Goal: Book appointment/travel/reservation

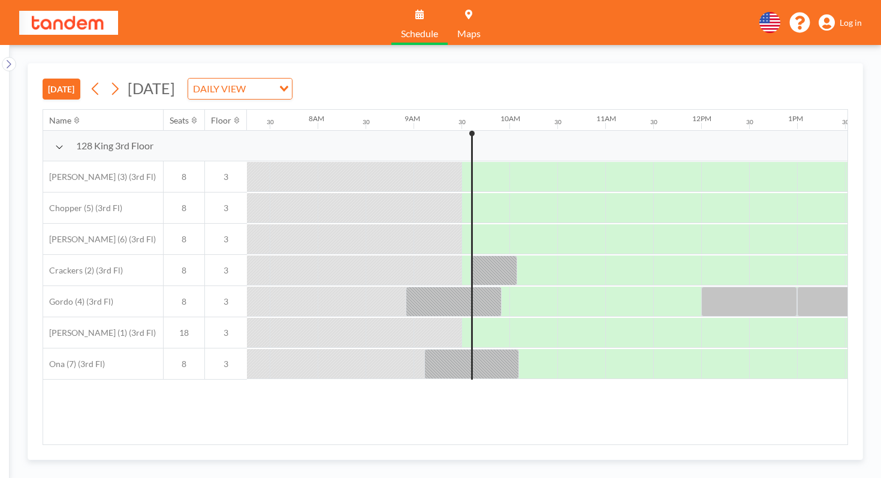
scroll to position [0, 701]
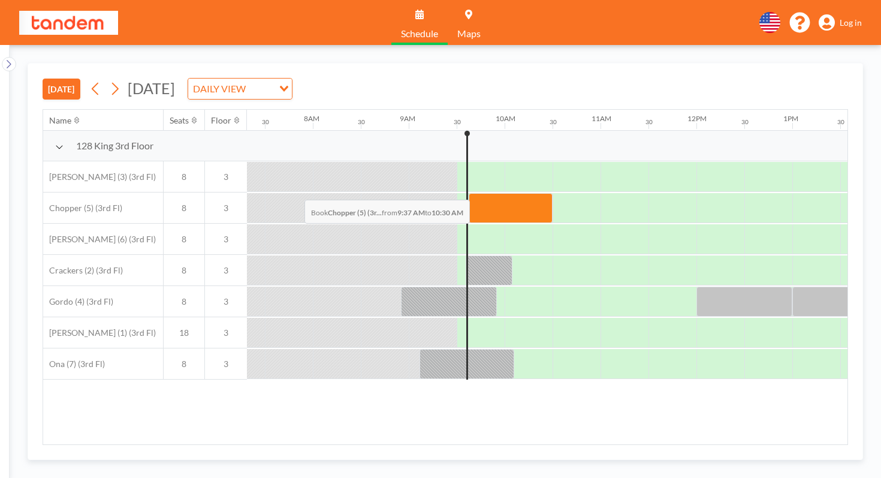
drag, startPoint x: 256, startPoint y: 172, endPoint x: 302, endPoint y: 171, distance: 46.2
click at [469, 193] on div at bounding box center [511, 208] width 84 height 30
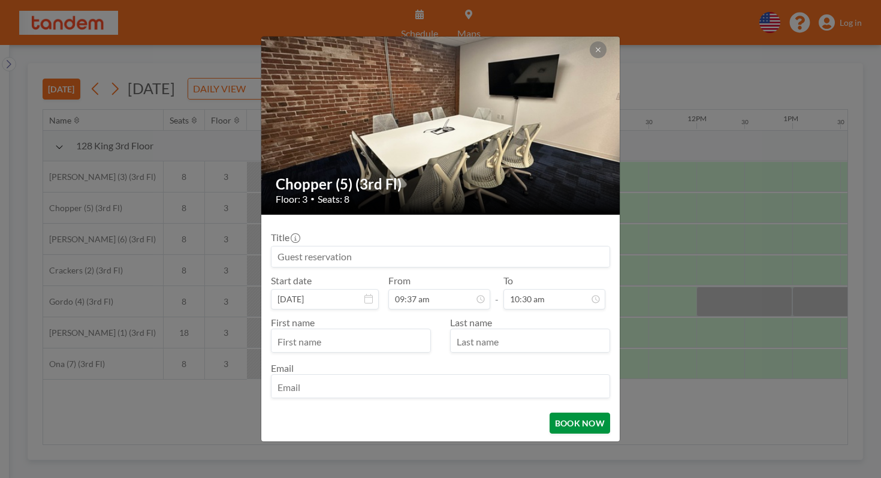
click at [557, 412] on button "BOOK NOW" at bounding box center [580, 422] width 61 height 21
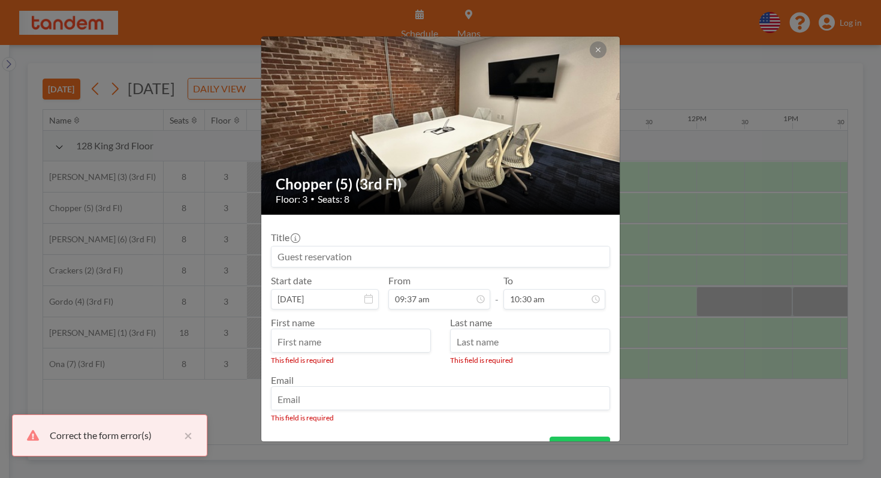
click at [347, 331] on input "text" at bounding box center [350, 341] width 159 height 20
type input "[PERSON_NAME]"
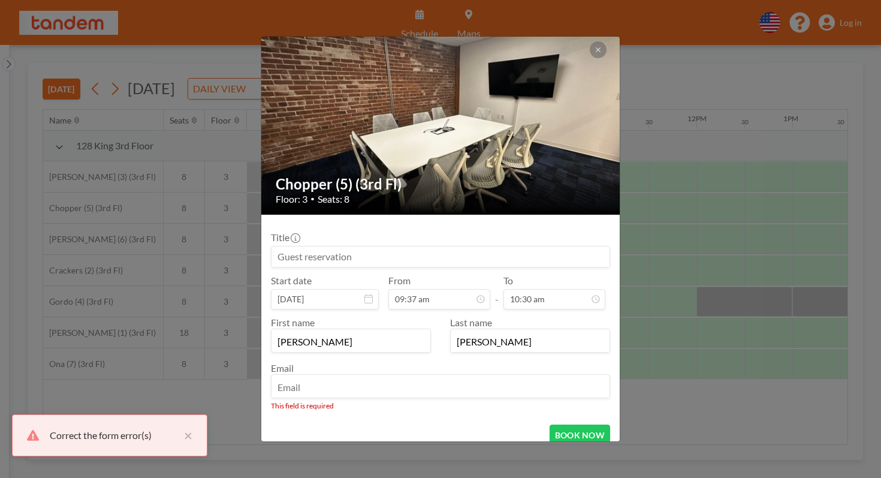
type input "b"
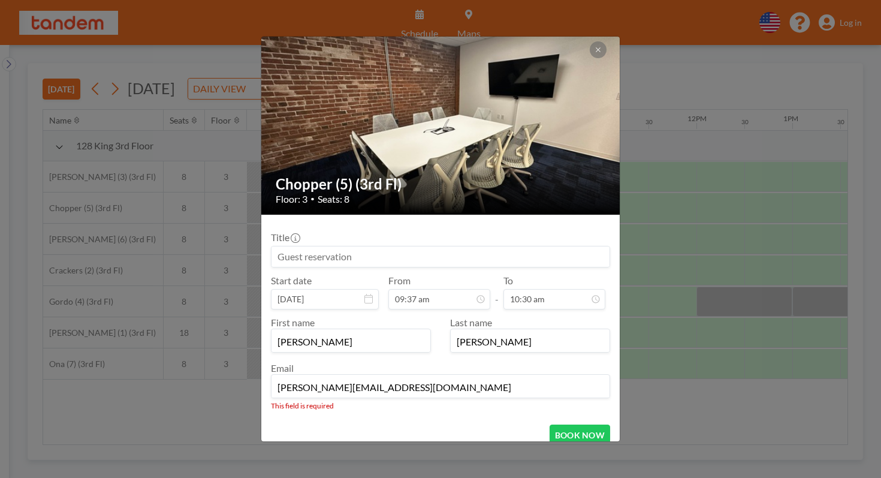
type input "[PERSON_NAME][EMAIL_ADDRESS][DOMAIN_NAME]"
click at [550, 424] on button "BOOK NOW" at bounding box center [580, 434] width 61 height 21
